Goal: Task Accomplishment & Management: Manage account settings

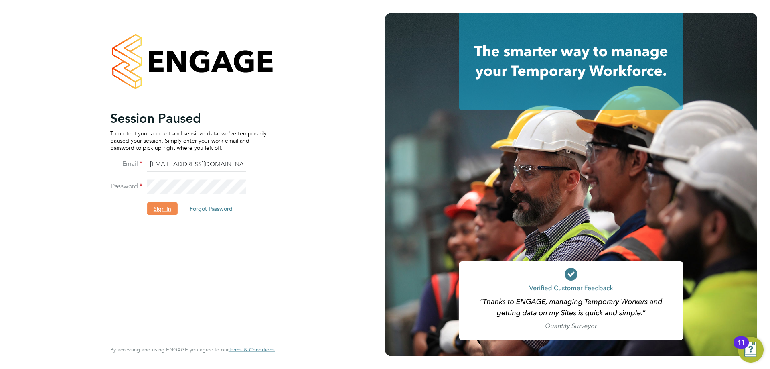
click at [160, 213] on button "Sign In" at bounding box center [162, 208] width 30 height 13
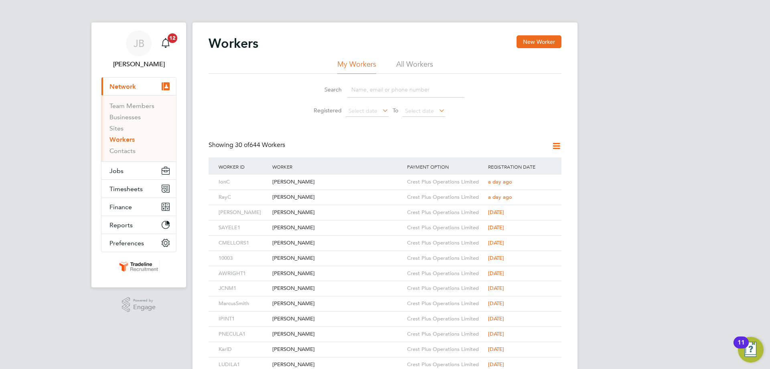
click at [391, 87] on input at bounding box center [405, 90] width 117 height 16
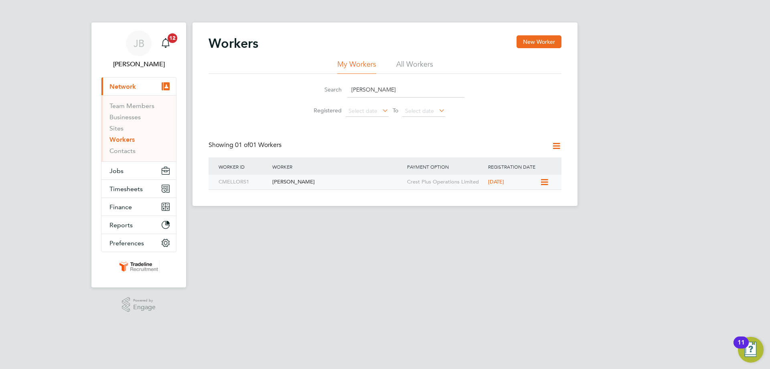
click at [306, 178] on div "[PERSON_NAME]" at bounding box center [337, 181] width 135 height 15
drag, startPoint x: 384, startPoint y: 92, endPoint x: 324, endPoint y: 92, distance: 59.8
click at [324, 92] on div "Search clint" at bounding box center [385, 90] width 159 height 16
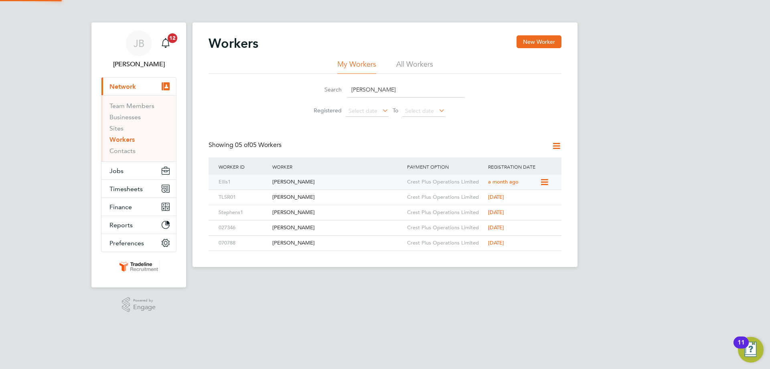
type input "stephen"
click at [327, 182] on div "Stephen Ellis" at bounding box center [337, 181] width 135 height 15
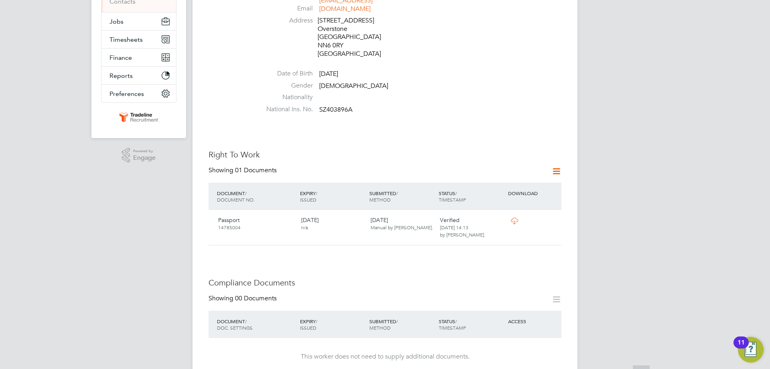
scroll to position [281, 0]
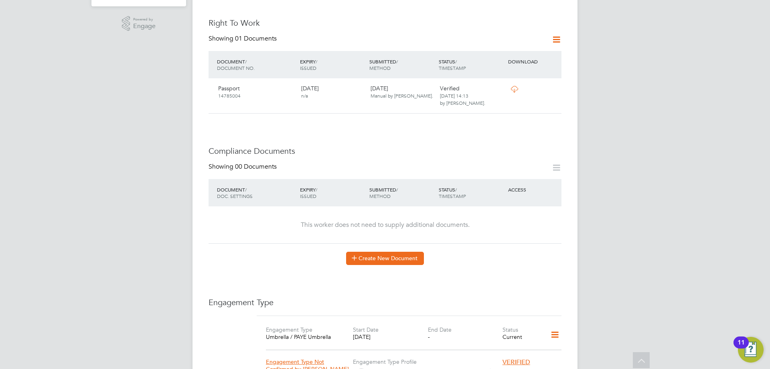
click at [366, 251] on button "Create New Document" at bounding box center [385, 257] width 78 height 13
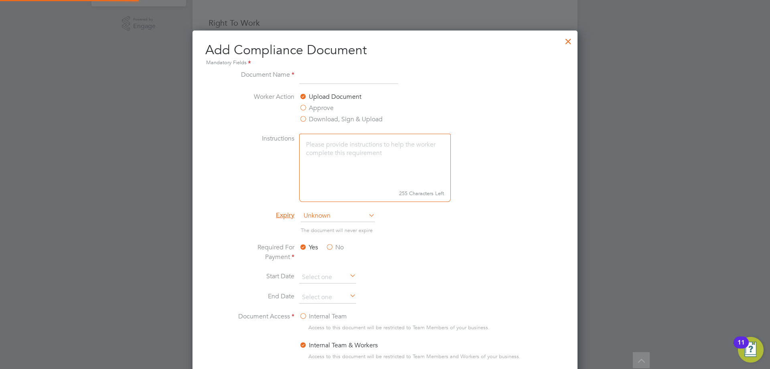
scroll to position [421, 385]
type input "CSCS"
click at [322, 214] on span "Unknown" at bounding box center [338, 216] width 74 height 12
click at [333, 266] on li "Specific date" at bounding box center [337, 269] width 75 height 10
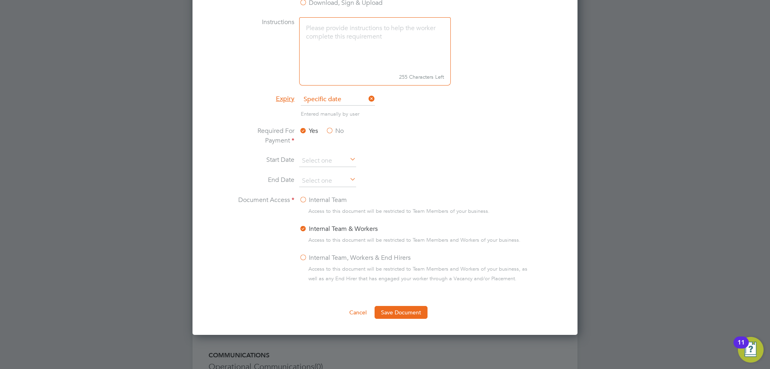
scroll to position [401, 0]
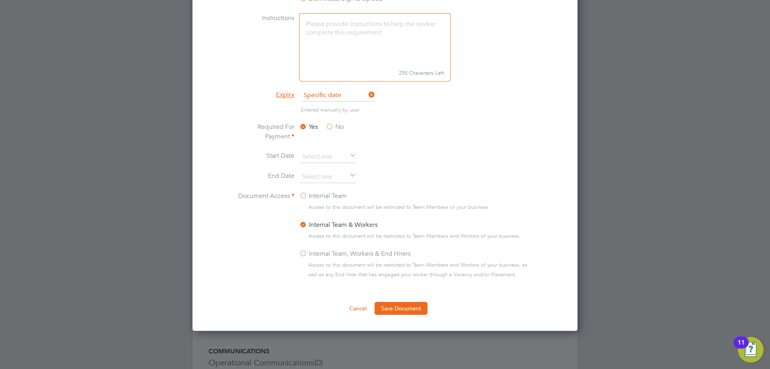
click at [316, 170] on li "Start Date" at bounding box center [385, 161] width 302 height 20
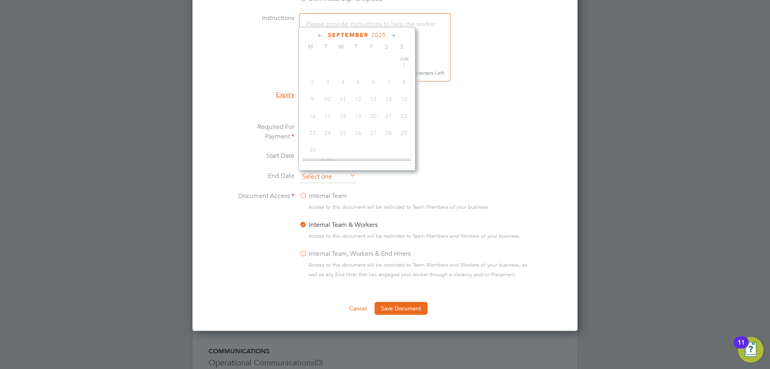
click at [315, 177] on input at bounding box center [327, 177] width 57 height 12
click at [375, 37] on span "2025" at bounding box center [378, 35] width 14 height 7
click at [391, 110] on span "2030" at bounding box center [388, 106] width 15 height 15
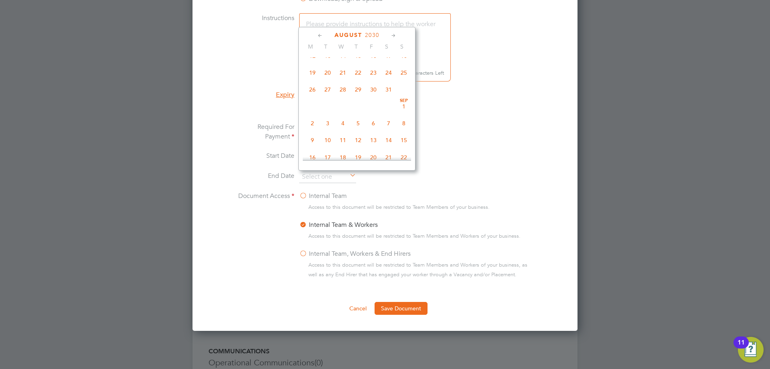
click at [391, 95] on span "31" at bounding box center [388, 89] width 15 height 15
type input "[DATE]"
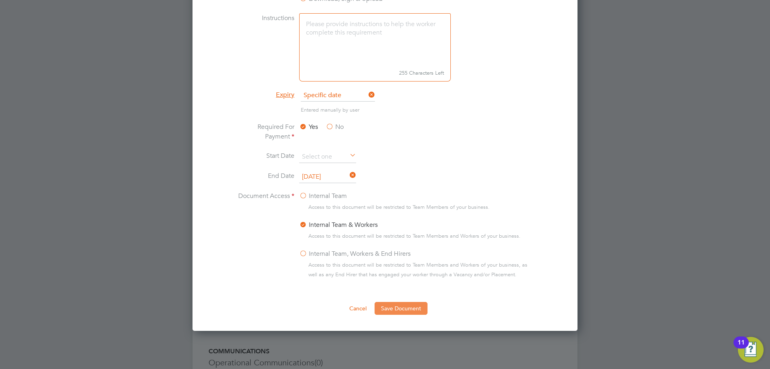
click at [393, 309] on button "Save Document" at bounding box center [401, 308] width 53 height 13
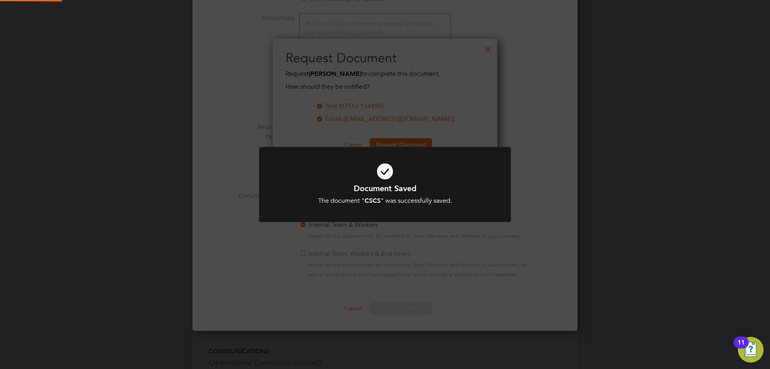
scroll to position [129, 225]
click at [394, 175] on icon at bounding box center [385, 171] width 209 height 31
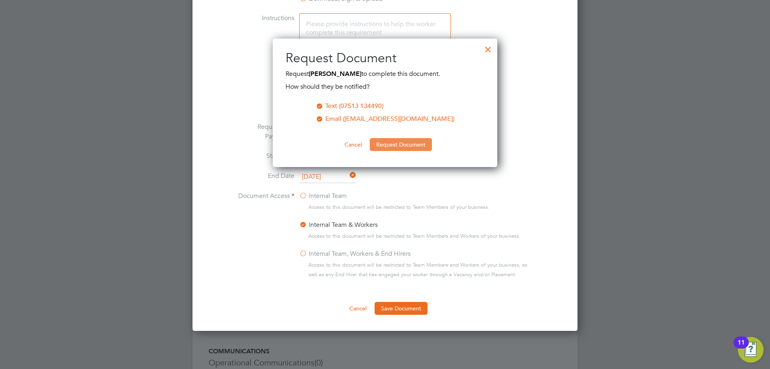
click at [389, 143] on button "Request Document" at bounding box center [401, 144] width 62 height 13
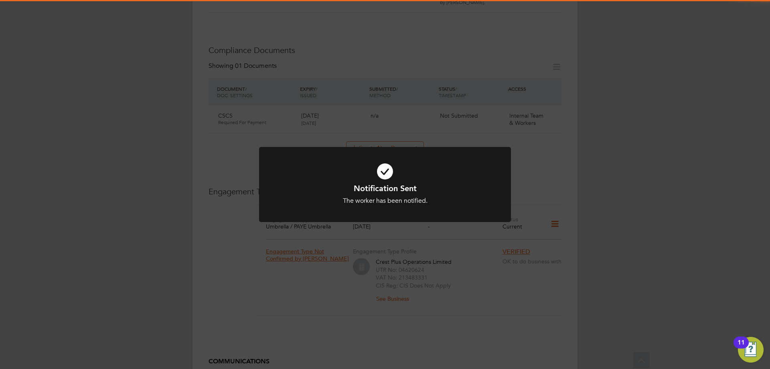
scroll to position [401, 0]
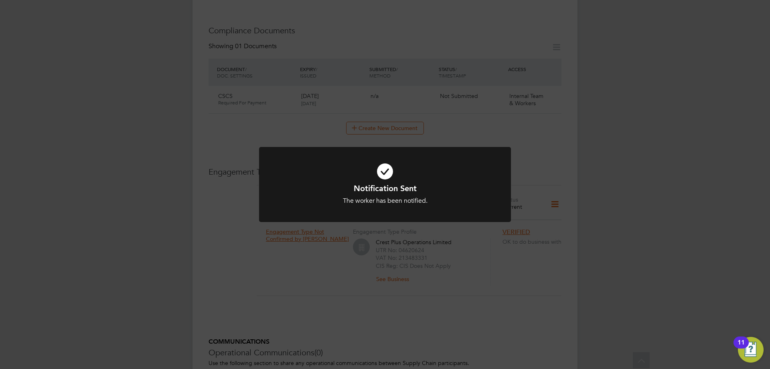
click at [379, 172] on icon at bounding box center [385, 171] width 209 height 31
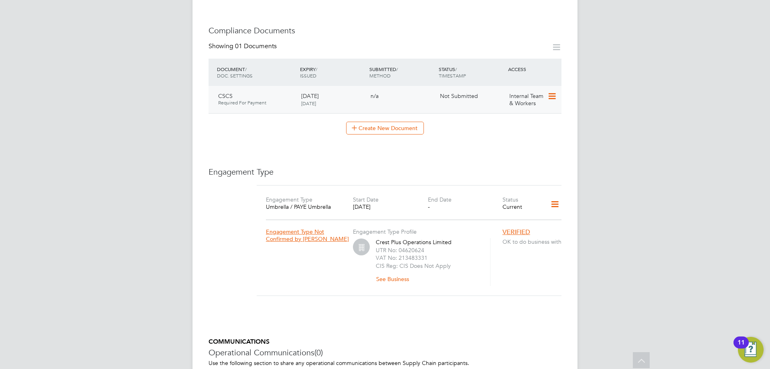
click at [555, 91] on icon at bounding box center [551, 96] width 8 height 10
click at [527, 116] on li "Submit Document" at bounding box center [526, 118] width 59 height 11
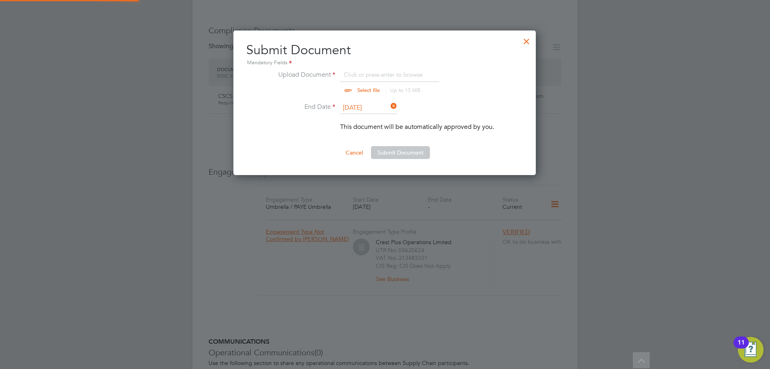
scroll to position [145, 303]
click at [380, 77] on input "file" at bounding box center [376, 82] width 126 height 24
type input "C:\fakepath\cscs.jpg"
click at [406, 153] on button "Submit Document" at bounding box center [400, 152] width 59 height 13
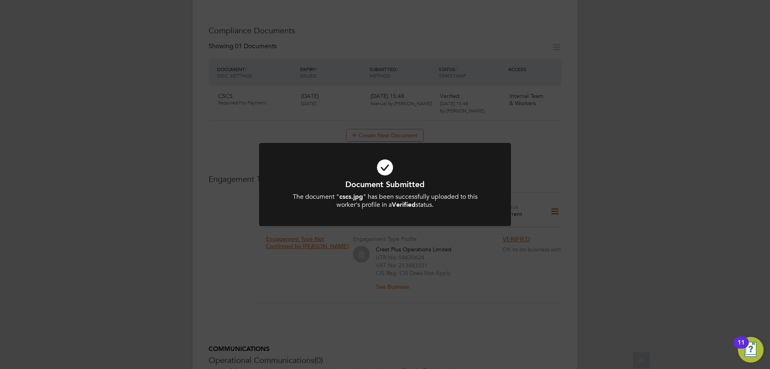
click at [373, 170] on icon at bounding box center [385, 167] width 209 height 31
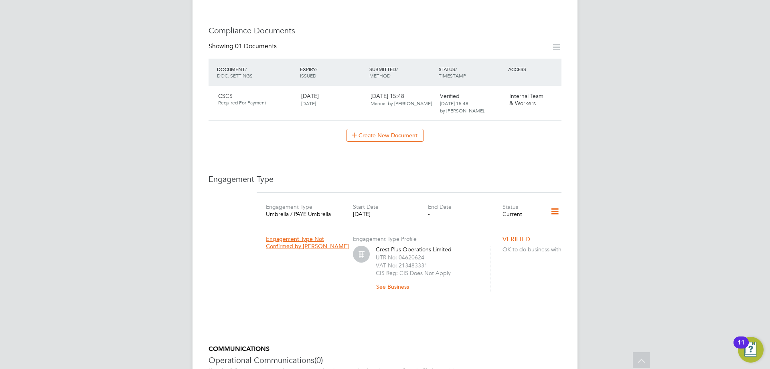
scroll to position [241, 0]
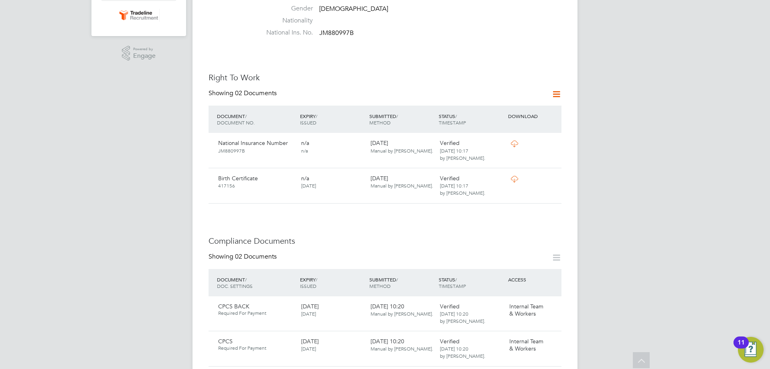
scroll to position [321, 0]
